Goal: Task Accomplishment & Management: Use online tool/utility

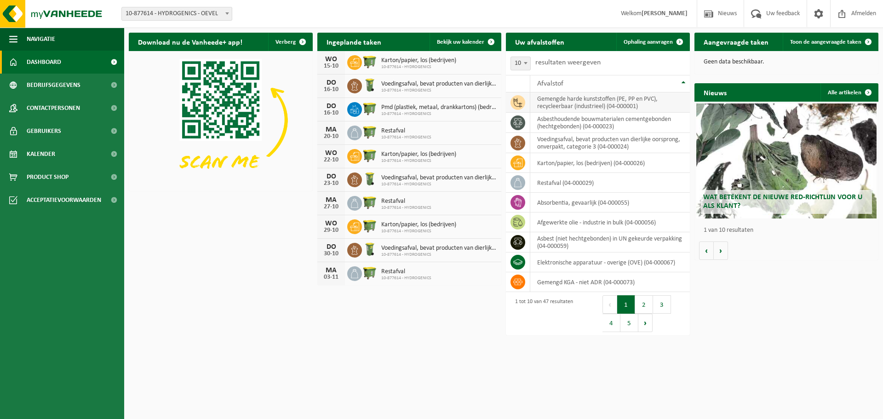
drag, startPoint x: 652, startPoint y: 41, endPoint x: 610, endPoint y: 103, distance: 74.1
click at [652, 41] on span "Ophaling aanvragen" at bounding box center [648, 42] width 49 height 6
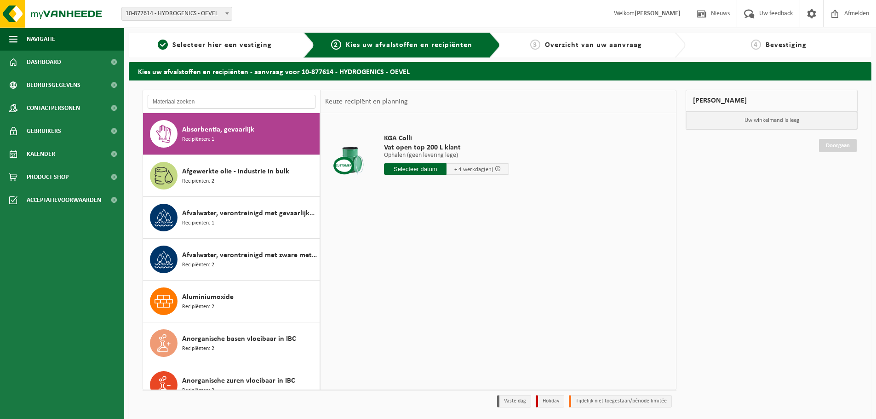
click at [233, 102] on input "text" at bounding box center [232, 102] width 168 height 14
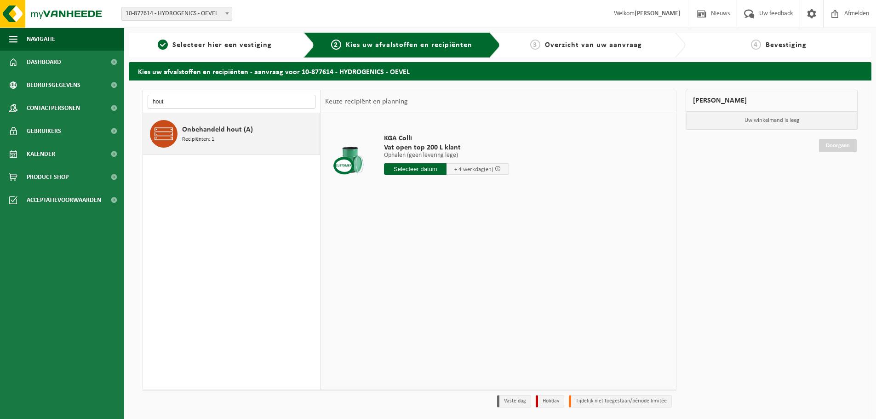
type input "hout"
click at [221, 133] on span "Onbehandeld hout (A)" at bounding box center [217, 129] width 71 height 11
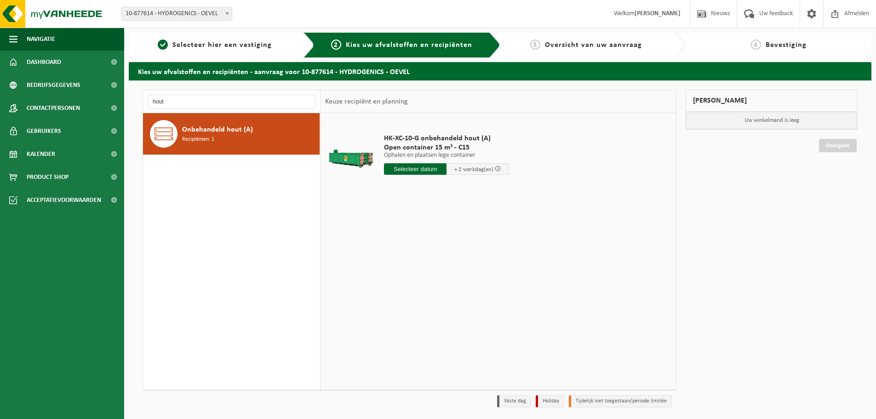
click at [432, 170] on input "text" at bounding box center [415, 169] width 63 height 12
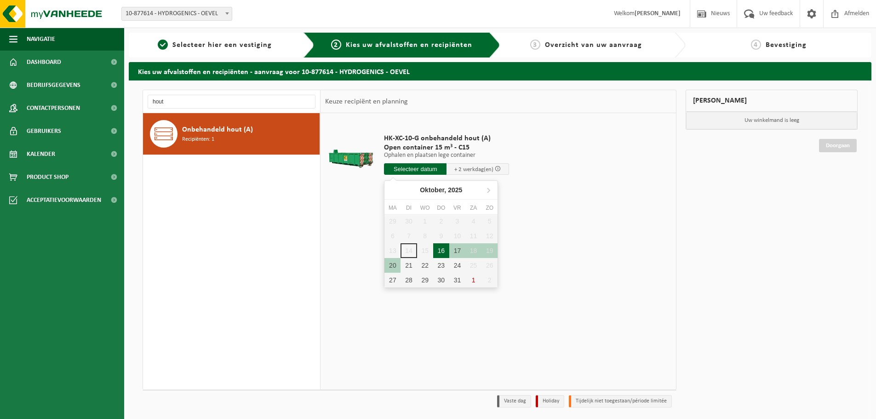
click at [443, 252] on div "16" at bounding box center [441, 250] width 16 height 15
type input "Van 2025-10-16"
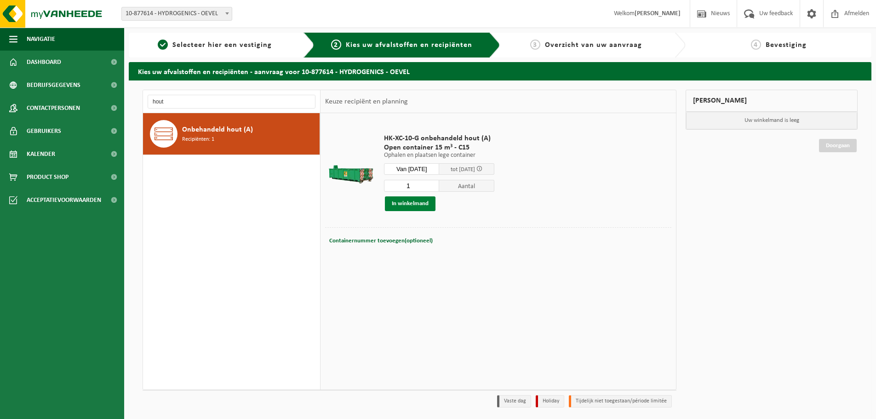
click at [411, 205] on button "In winkelmand" at bounding box center [410, 203] width 51 height 15
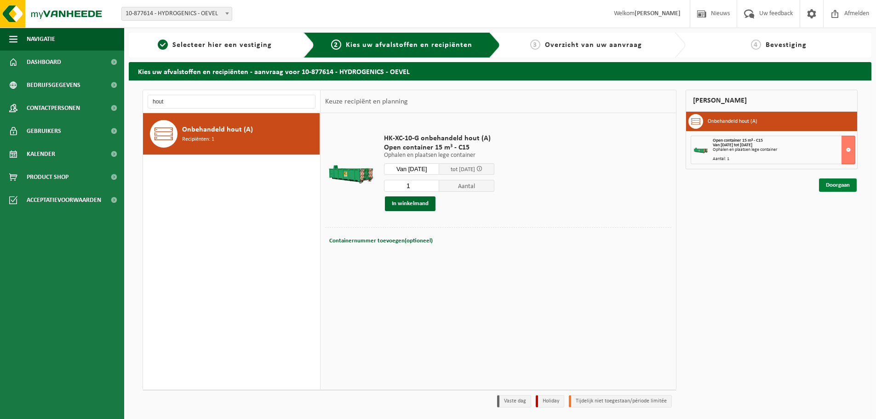
click at [844, 184] on link "Doorgaan" at bounding box center [838, 184] width 38 height 13
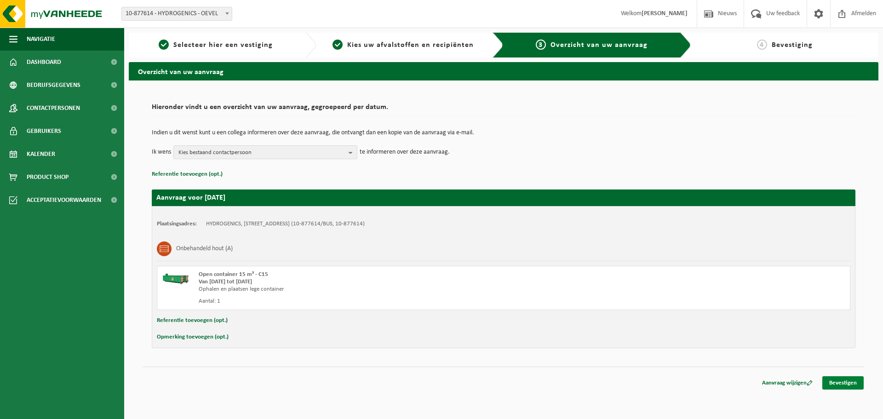
click at [841, 381] on link "Bevestigen" at bounding box center [843, 382] width 41 height 13
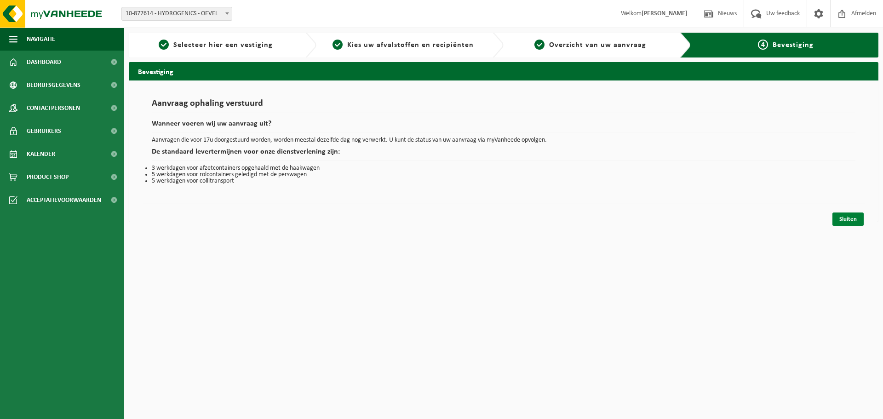
click at [850, 221] on link "Sluiten" at bounding box center [848, 219] width 31 height 13
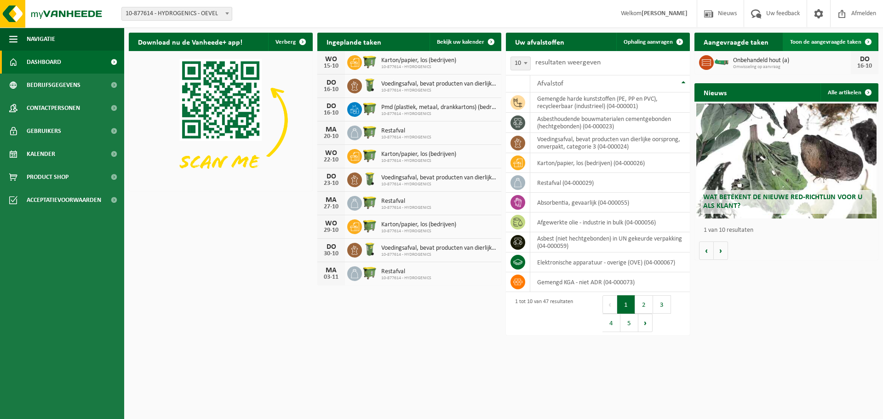
click at [835, 44] on span "Toon de aangevraagde taken" at bounding box center [825, 42] width 71 height 6
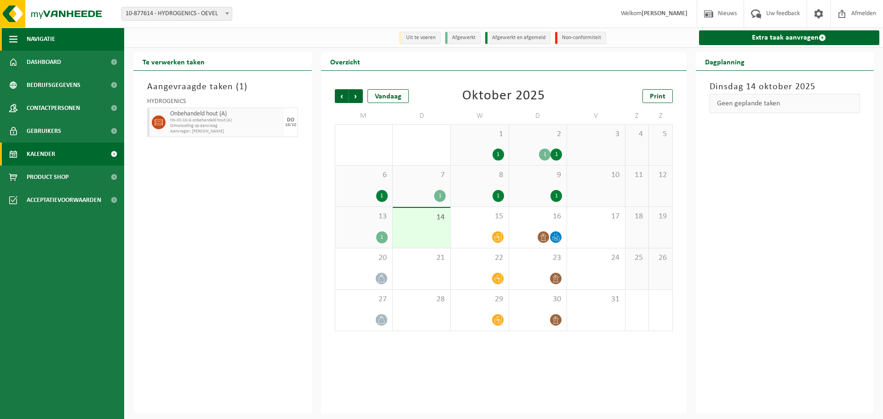
click at [35, 38] on span "Navigatie" at bounding box center [41, 39] width 29 height 23
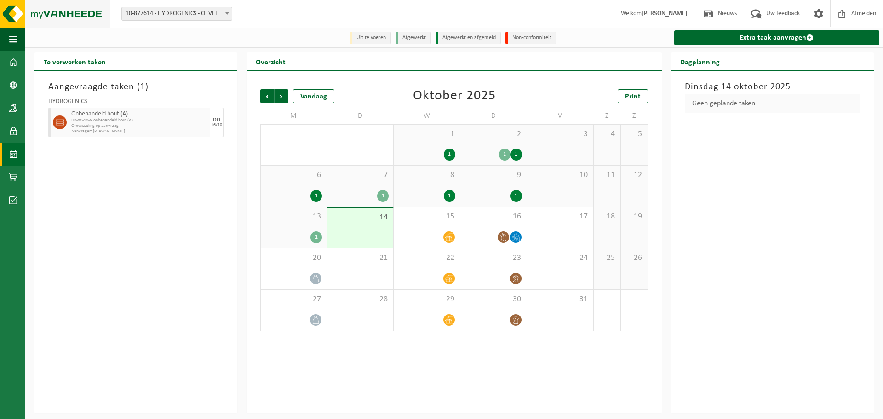
click at [11, 12] on img at bounding box center [55, 14] width 110 height 28
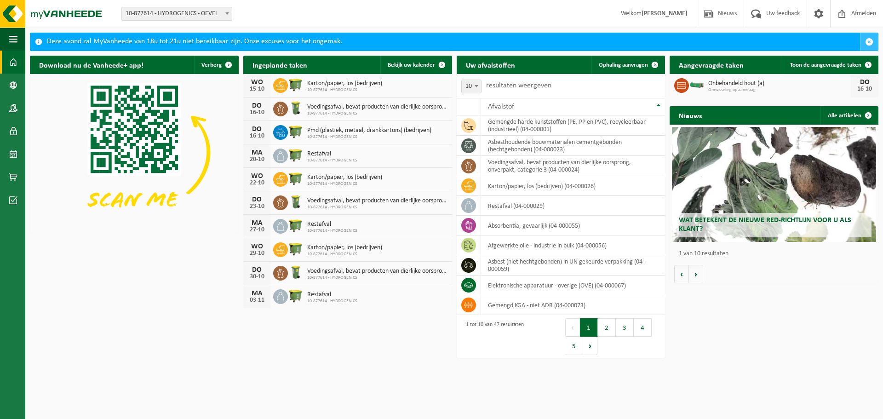
click at [870, 40] on span "button" at bounding box center [869, 42] width 8 height 8
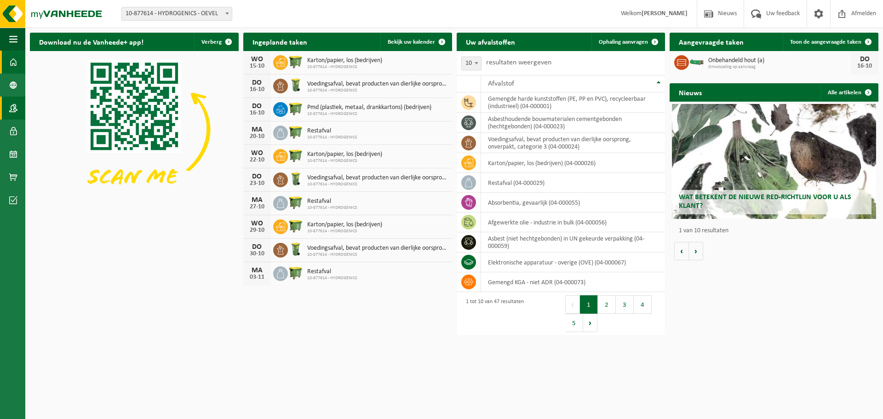
click at [12, 106] on span at bounding box center [13, 108] width 8 height 23
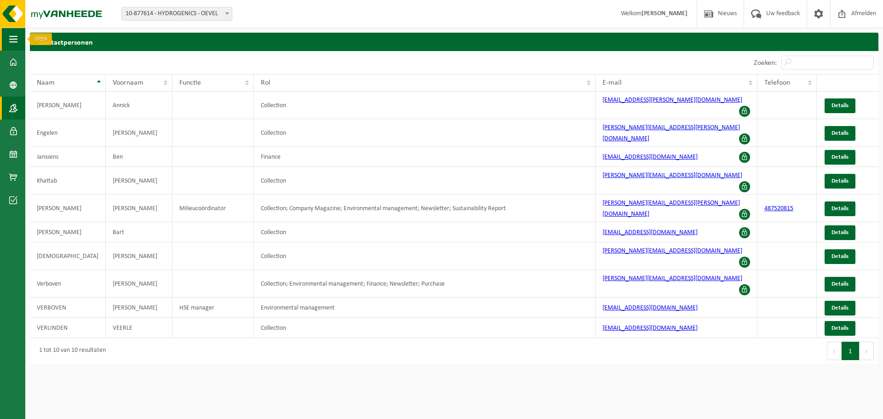
click at [16, 41] on span "button" at bounding box center [13, 39] width 8 height 23
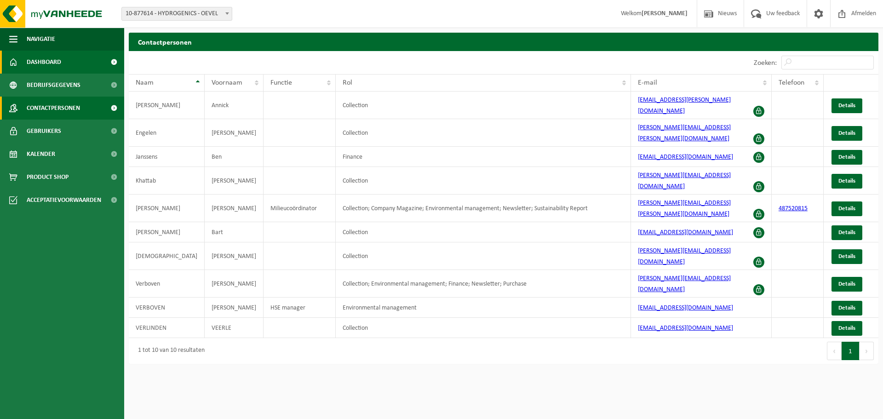
click at [47, 61] on span "Dashboard" at bounding box center [44, 62] width 35 height 23
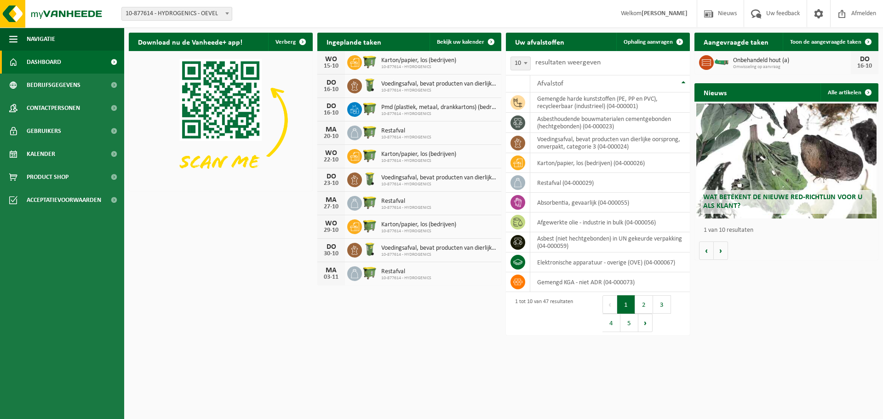
click at [52, 62] on span "Dashboard" at bounding box center [44, 62] width 35 height 23
click at [782, 13] on span "Uw feedback" at bounding box center [783, 13] width 38 height 27
